Goal: Check status: Check status

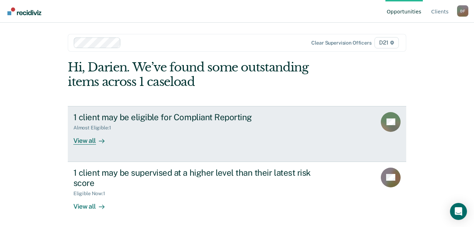
click at [176, 127] on div "Almost Eligible : 1" at bounding box center [197, 126] width 248 height 9
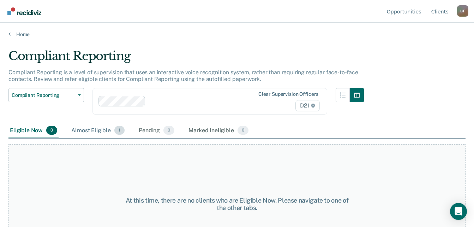
click at [101, 134] on div "Almost Eligible 1" at bounding box center [98, 131] width 56 height 16
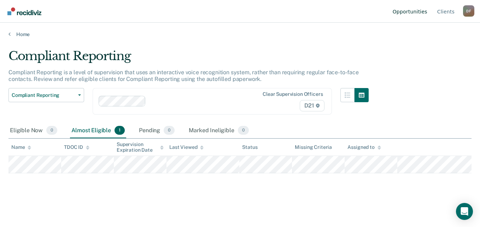
click at [421, 10] on link "Opportunities" at bounding box center [409, 11] width 37 height 23
